Goal: Transaction & Acquisition: Purchase product/service

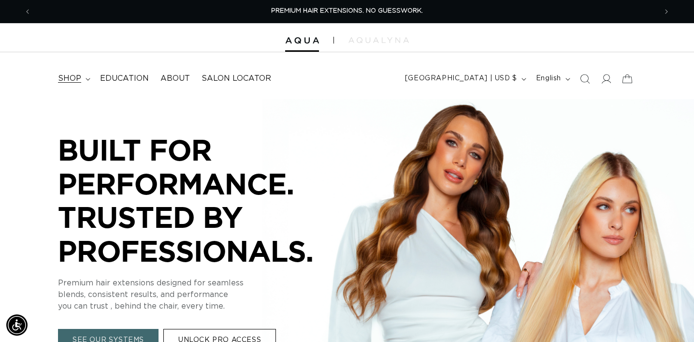
click at [73, 78] on span "shop" at bounding box center [69, 78] width 23 height 10
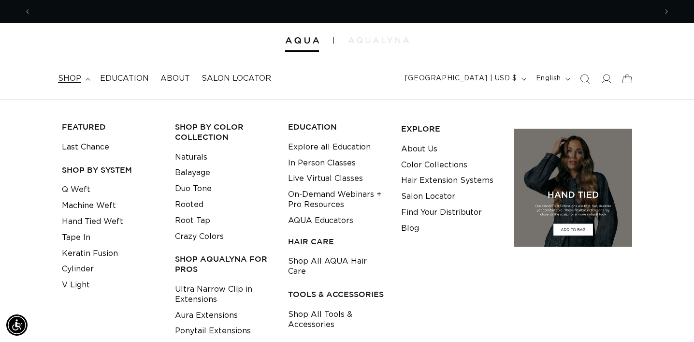
scroll to position [0, 626]
click at [82, 237] on link "Tape In" at bounding box center [76, 238] width 29 height 16
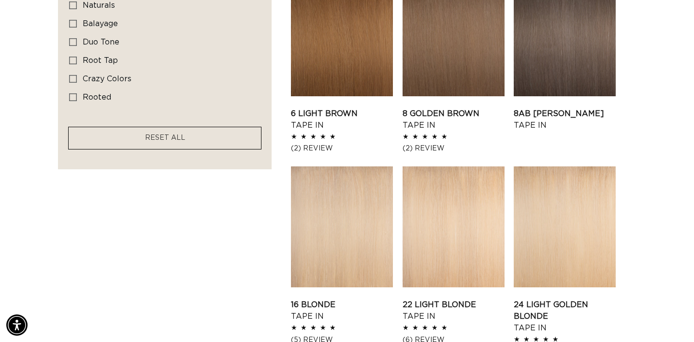
scroll to position [766, 0]
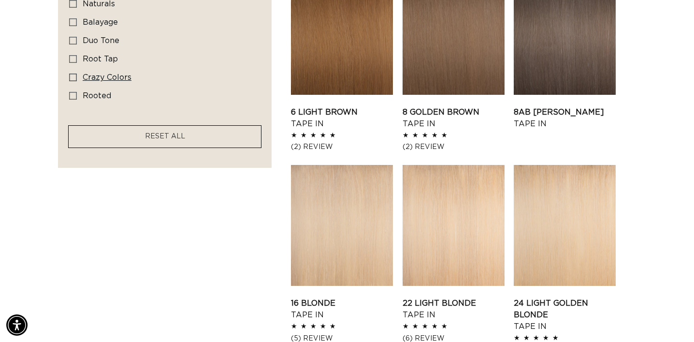
click at [76, 80] on icon at bounding box center [73, 77] width 8 height 8
click at [76, 80] on input "crazy colors crazy colors (8 products)" at bounding box center [73, 77] width 8 height 8
checkbox input "true"
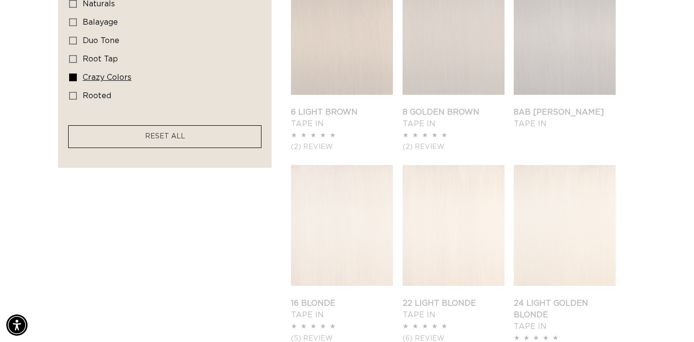
scroll to position [573, 0]
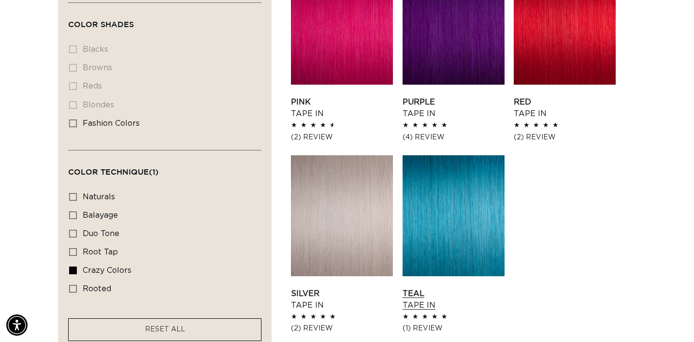
click at [444, 288] on link "Teal Tape In" at bounding box center [454, 299] width 102 height 23
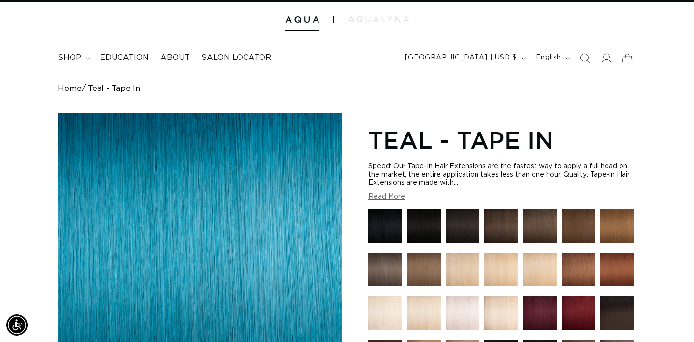
scroll to position [22, 0]
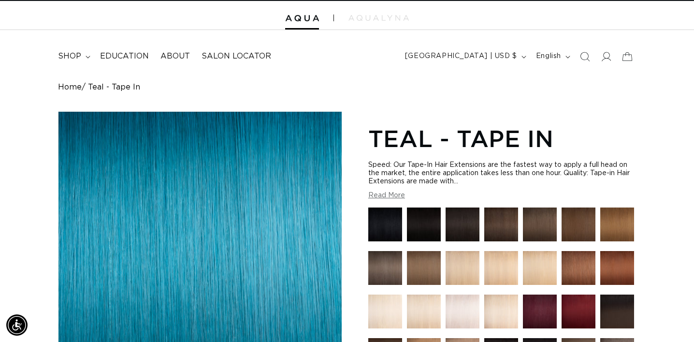
click at [396, 192] on button "Read More" at bounding box center [386, 195] width 37 height 8
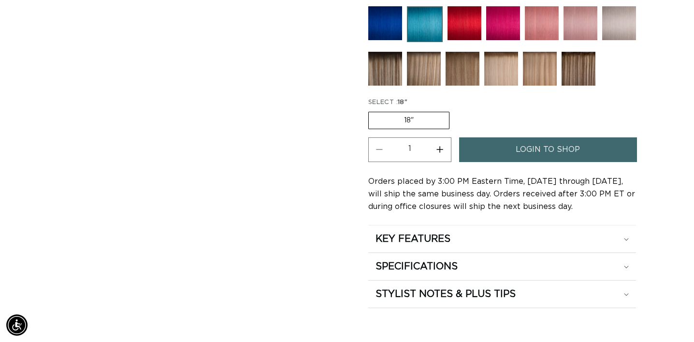
scroll to position [647, 0]
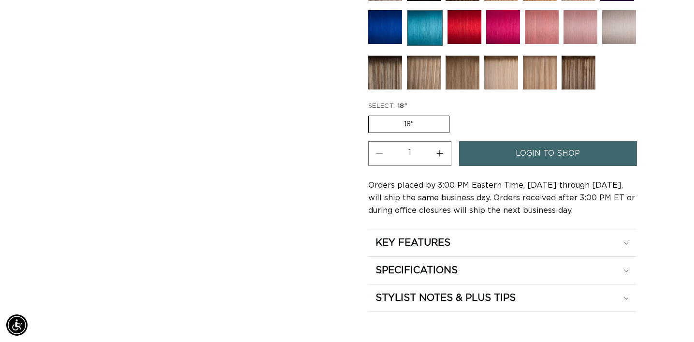
click at [418, 36] on img at bounding box center [425, 28] width 36 height 36
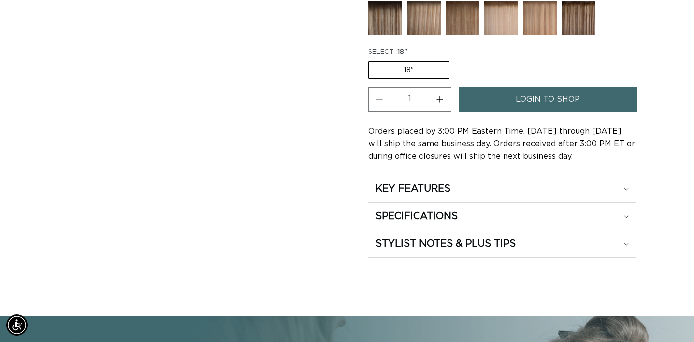
scroll to position [491, 0]
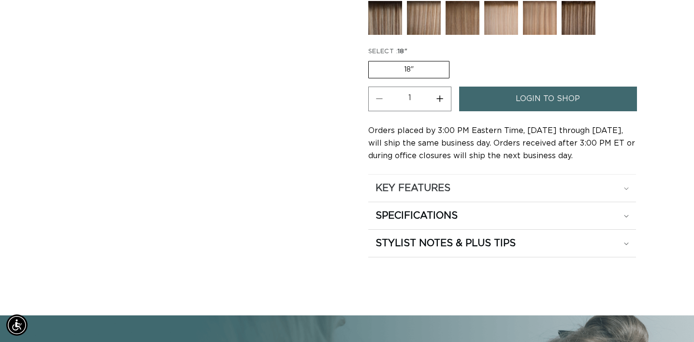
click at [408, 187] on h2 "KEY FEATURES" at bounding box center [413, 188] width 75 height 13
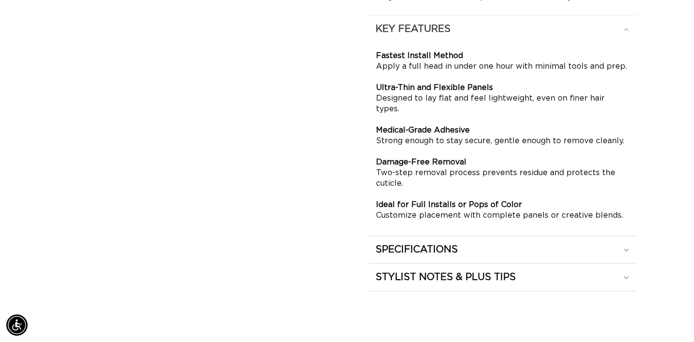
scroll to position [672, 0]
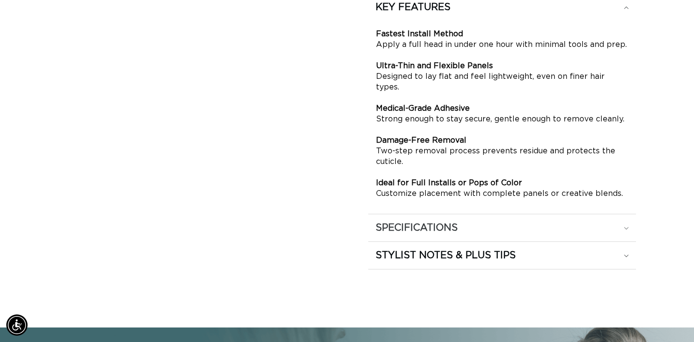
click at [408, 21] on summary "SPECIFICATIONS" at bounding box center [502, 7] width 268 height 27
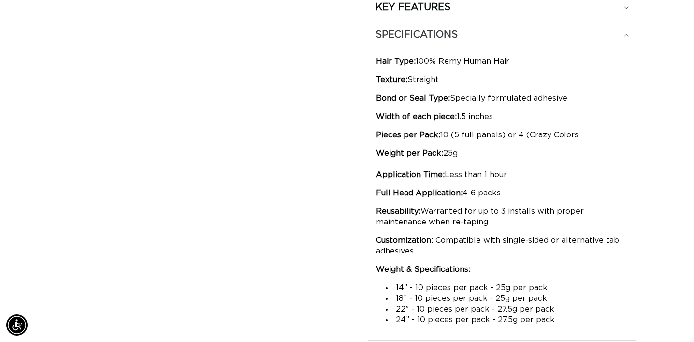
scroll to position [0, 1251]
